Goal: Task Accomplishment & Management: Manage account settings

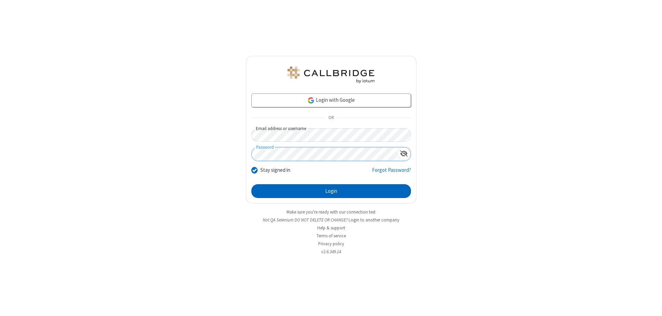
click at [331, 191] on button "Login" at bounding box center [331, 191] width 160 height 14
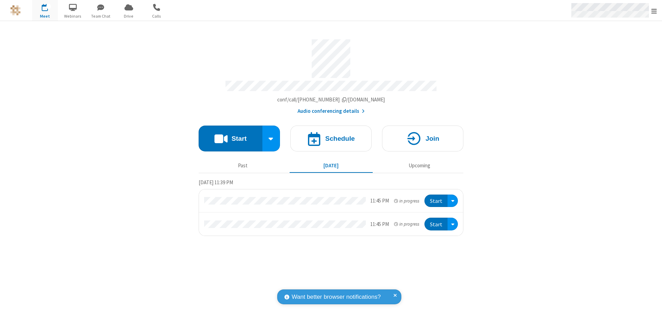
click at [654, 11] on span "Open menu" at bounding box center [654, 11] width 6 height 7
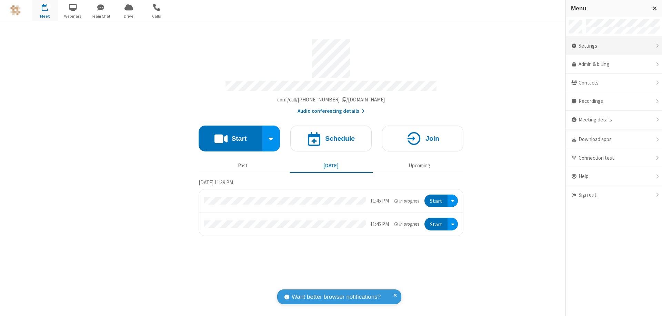
click at [613, 46] on div "Settings" at bounding box center [614, 46] width 96 height 19
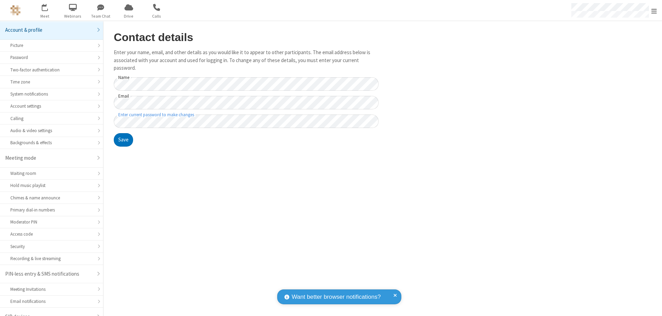
scroll to position [10, 0]
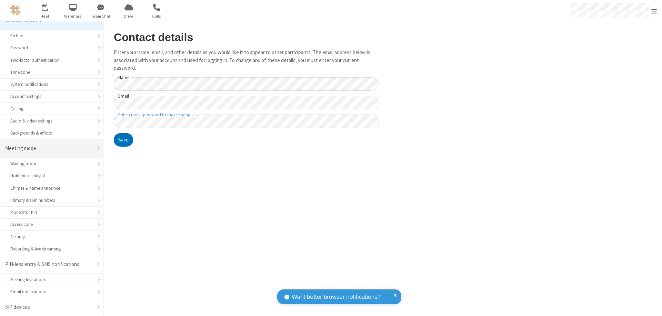
click at [49, 148] on div "Meeting mode" at bounding box center [49, 148] width 88 height 8
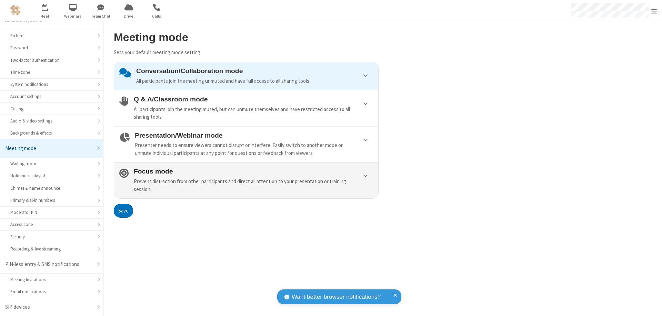
click at [246, 180] on div "Prevent distraction from other participants and direct all attention to your pr…" at bounding box center [253, 185] width 239 height 16
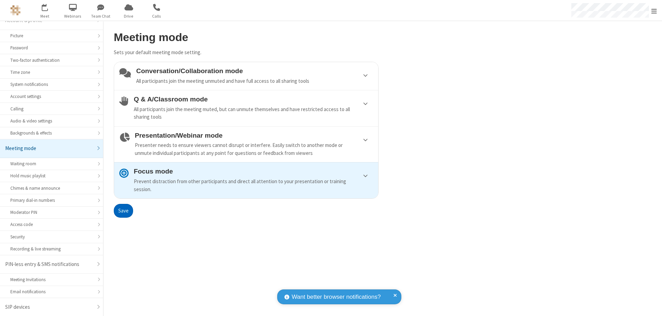
click at [123, 210] on button "Save" at bounding box center [123, 211] width 19 height 14
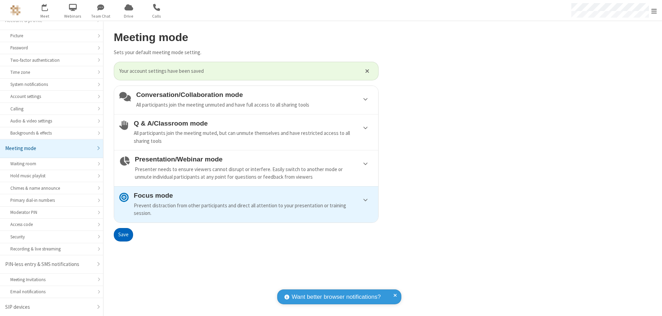
click at [654, 10] on span "Open menu" at bounding box center [654, 11] width 6 height 7
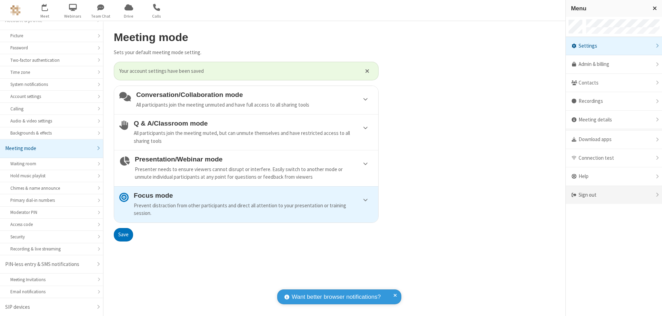
click at [613, 195] on div "Sign out" at bounding box center [614, 195] width 96 height 18
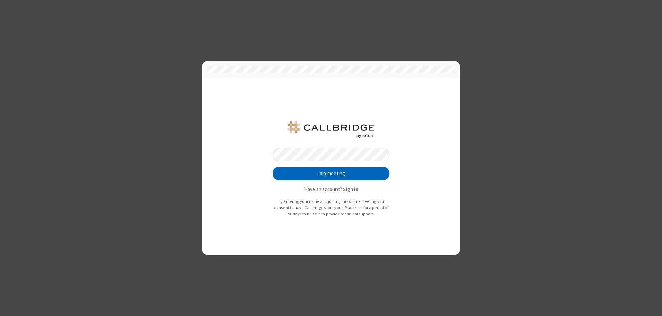
click at [331, 173] on button "Join meeting" at bounding box center [331, 173] width 116 height 14
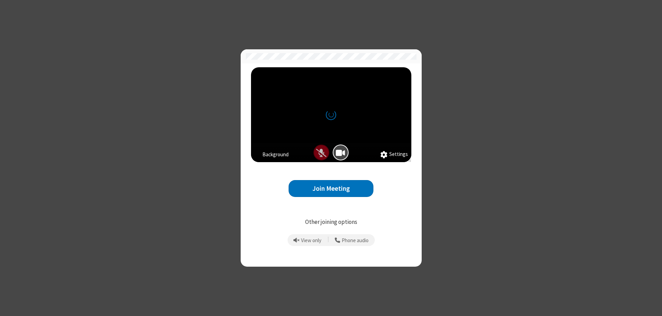
click at [331, 188] on button "Join Meeting" at bounding box center [330, 188] width 85 height 17
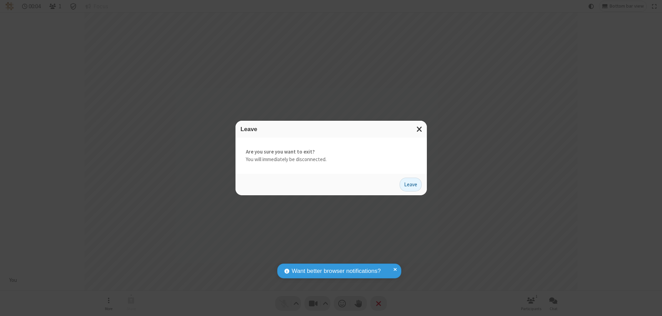
click at [410, 184] on button "Leave" at bounding box center [410, 184] width 22 height 14
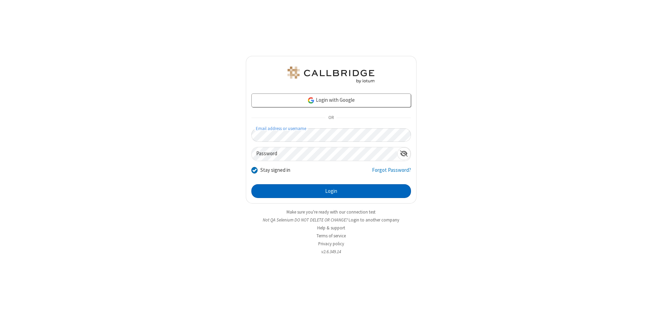
click at [331, 191] on button "Login" at bounding box center [331, 191] width 160 height 14
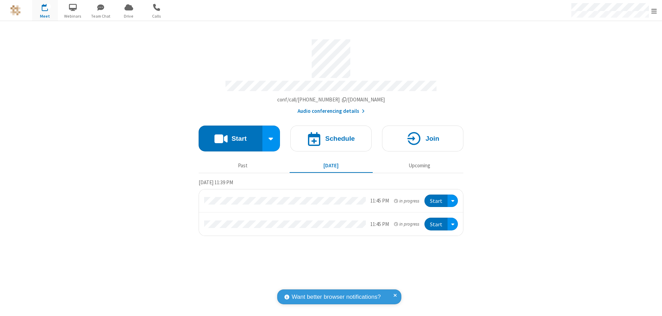
click at [654, 11] on span "Open menu" at bounding box center [654, 11] width 6 height 7
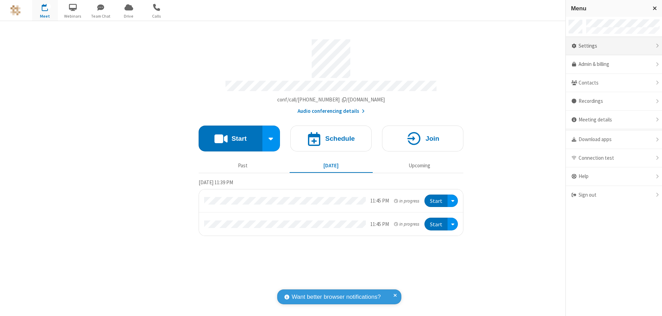
click at [613, 46] on div "Settings" at bounding box center [614, 46] width 96 height 19
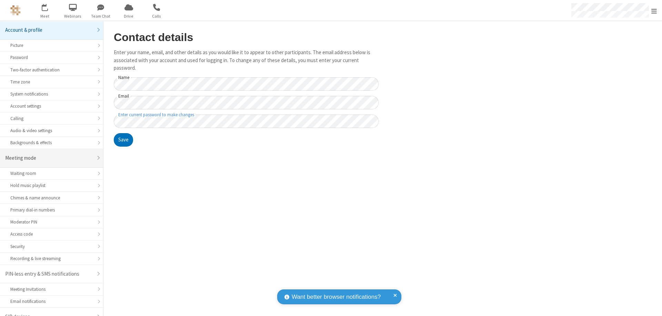
click at [49, 154] on div "Meeting mode" at bounding box center [49, 158] width 88 height 8
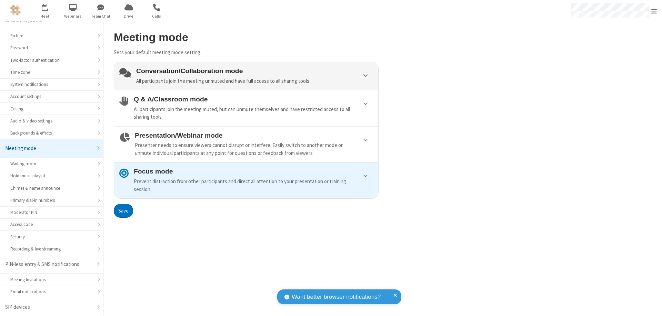
click at [246, 76] on div "Conversation/Collaboration mode All participants join the meeting unmuted and h…" at bounding box center [254, 76] width 237 height 18
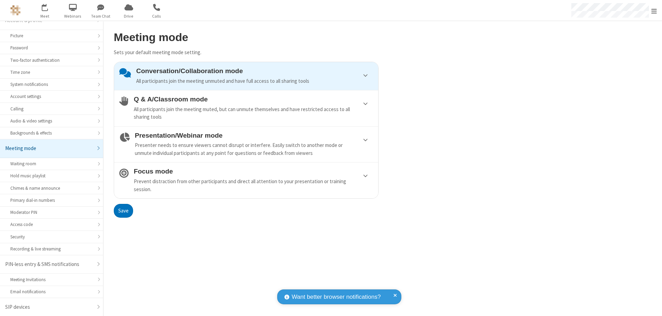
click at [123, 210] on button "Save" at bounding box center [123, 211] width 19 height 14
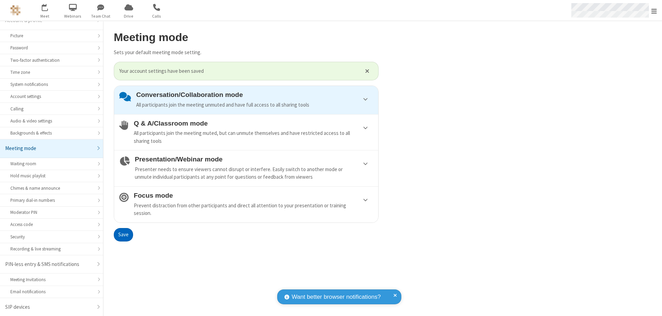
click at [654, 10] on span "Open menu" at bounding box center [654, 11] width 6 height 7
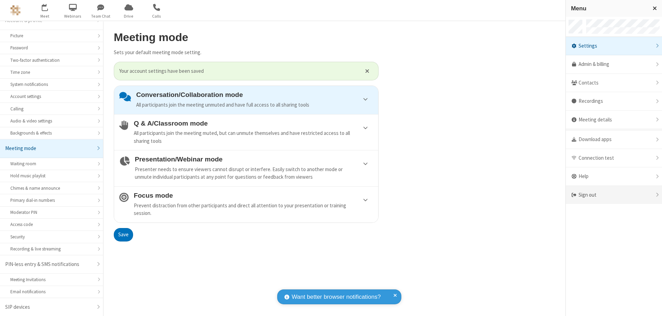
click at [613, 195] on div "Sign out" at bounding box center [614, 195] width 96 height 18
